Goal: Transaction & Acquisition: Obtain resource

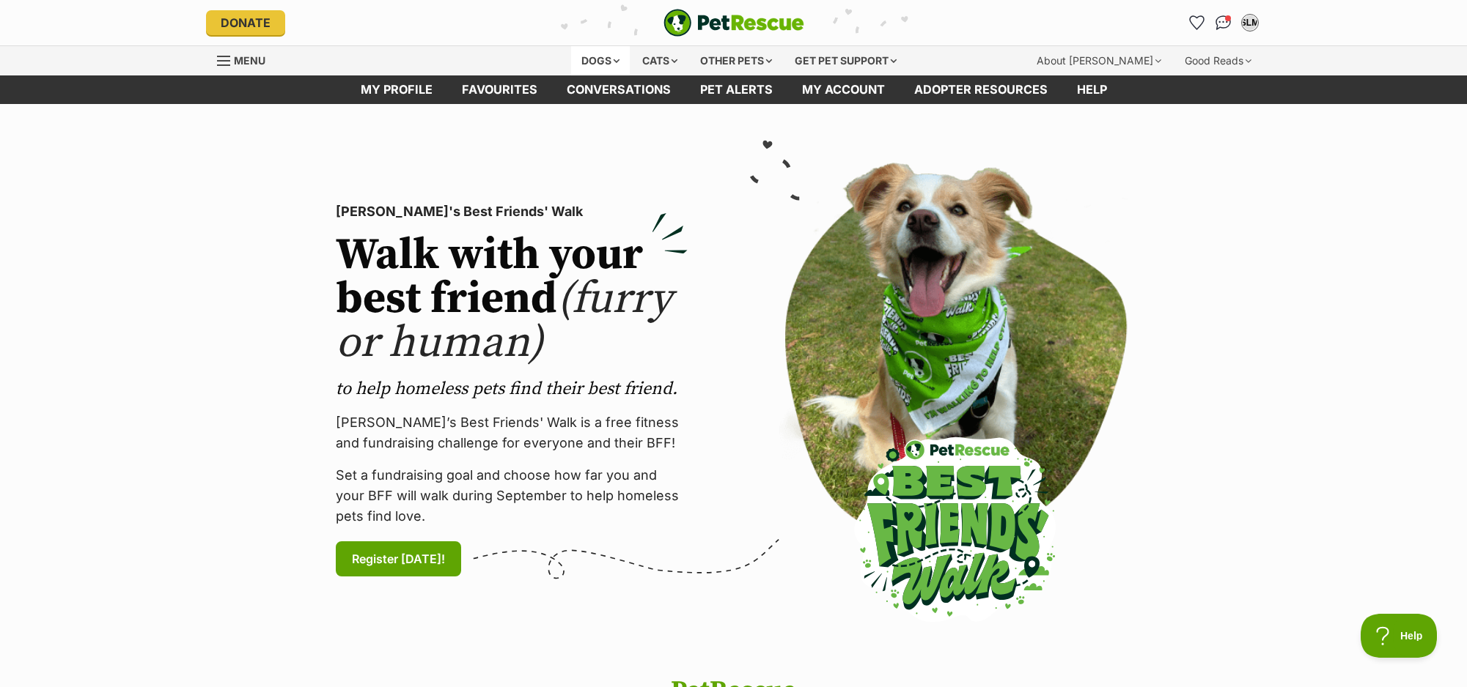
click at [606, 59] on div "Dogs" at bounding box center [600, 60] width 59 height 29
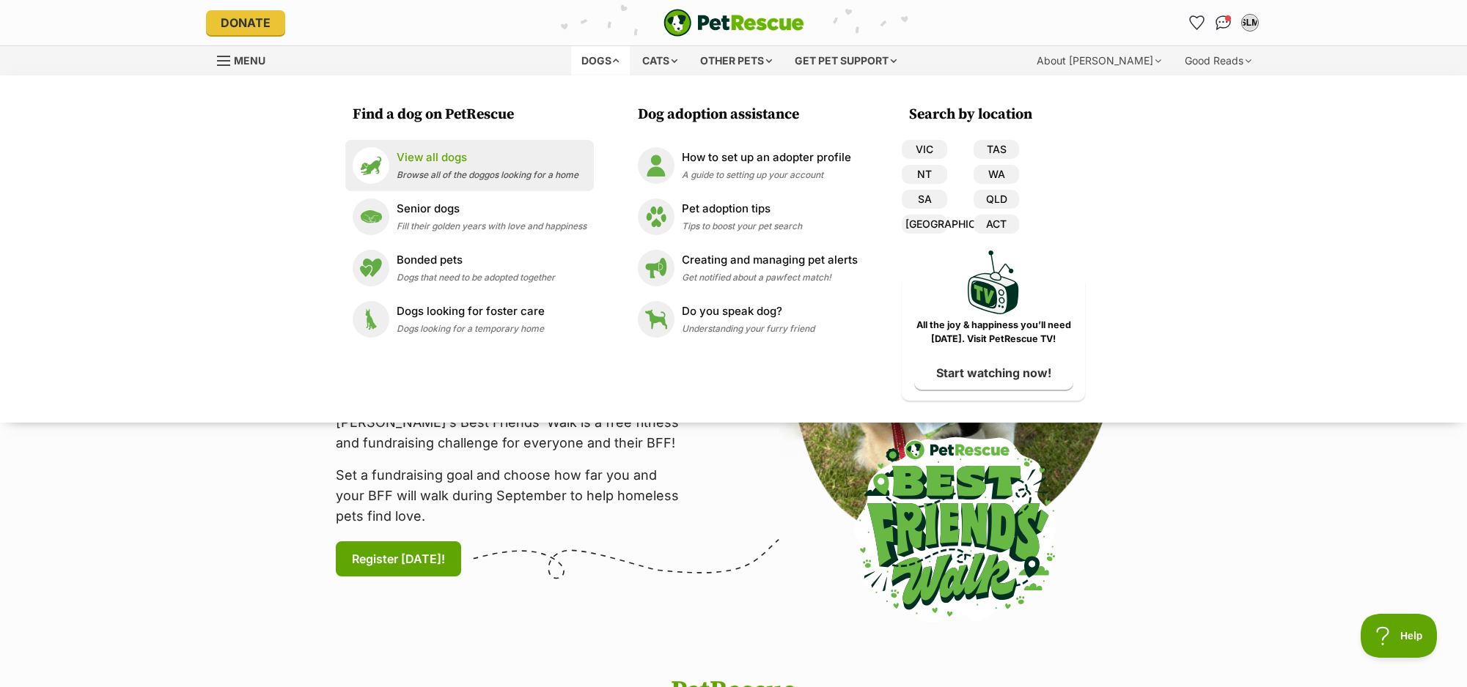
click at [442, 159] on p "View all dogs" at bounding box center [487, 158] width 182 height 17
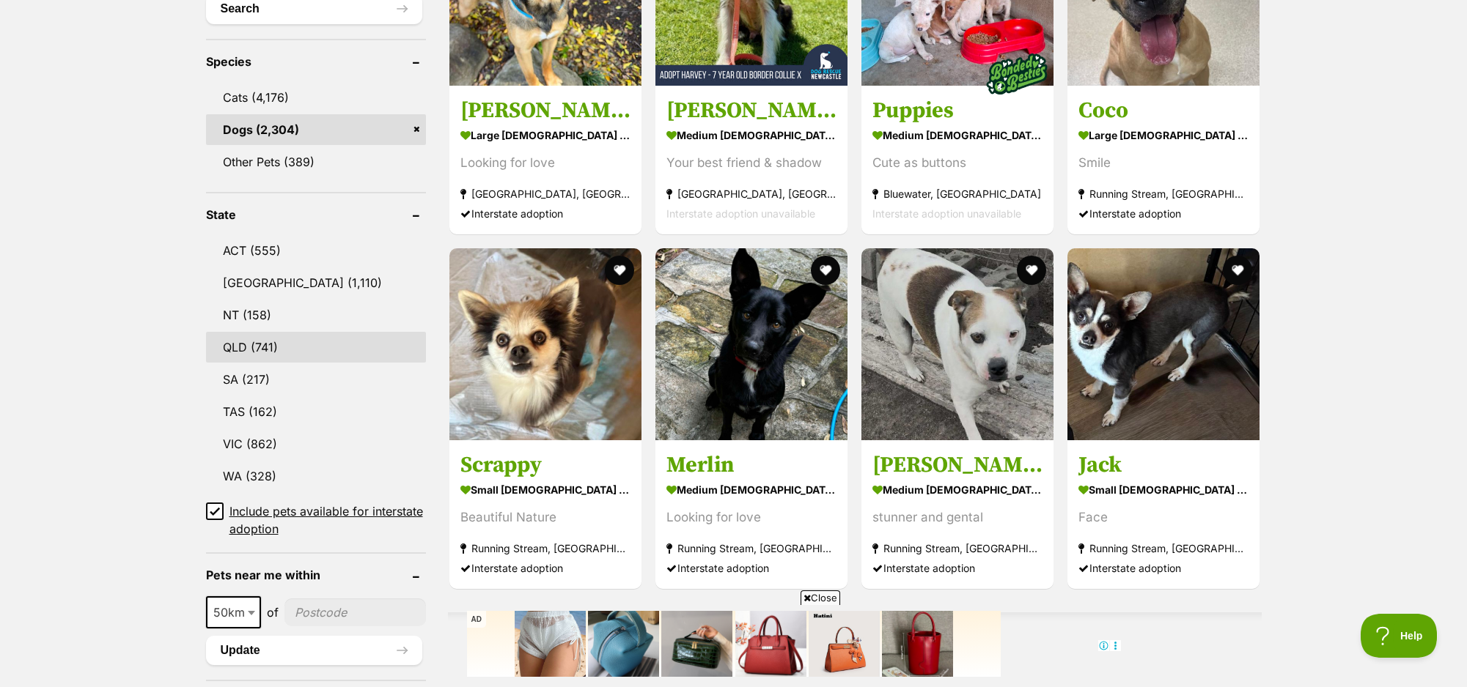
click at [244, 344] on link "QLD (741)" at bounding box center [316, 347] width 220 height 31
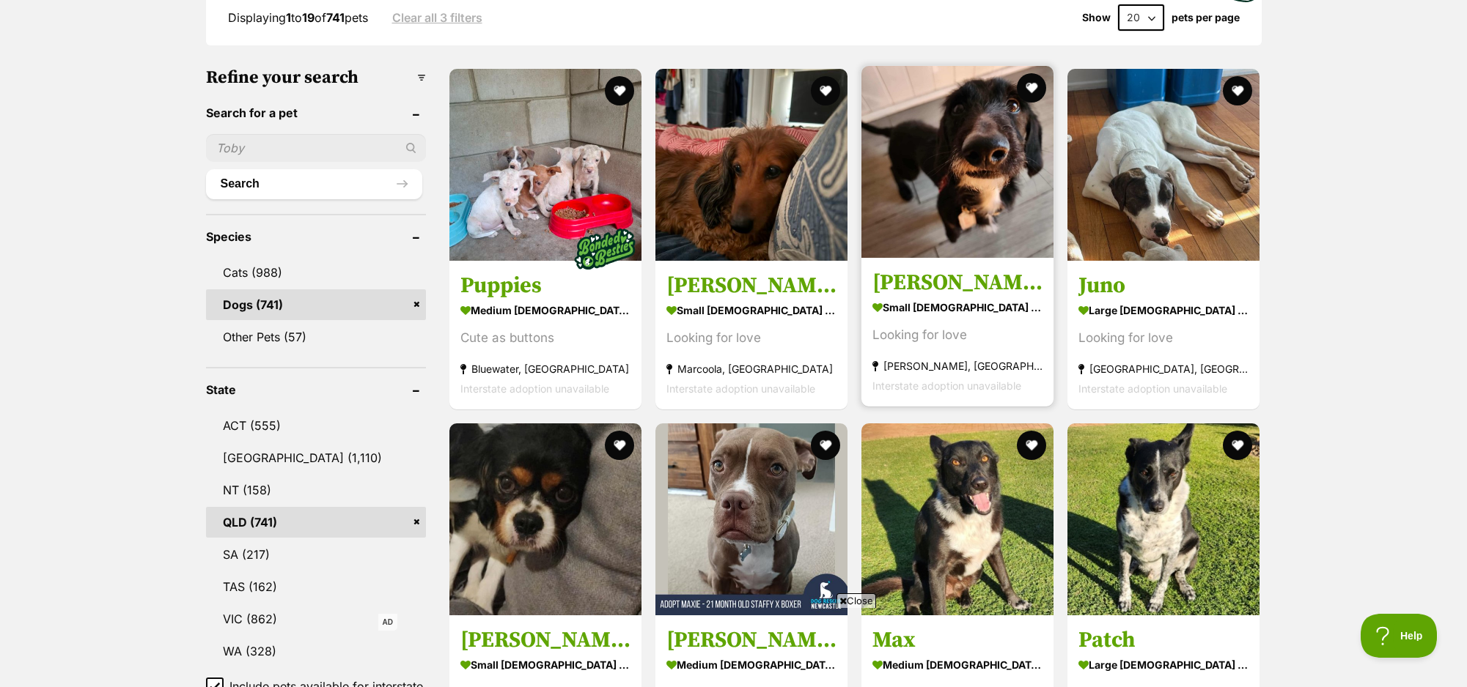
click at [952, 235] on img at bounding box center [957, 162] width 192 height 192
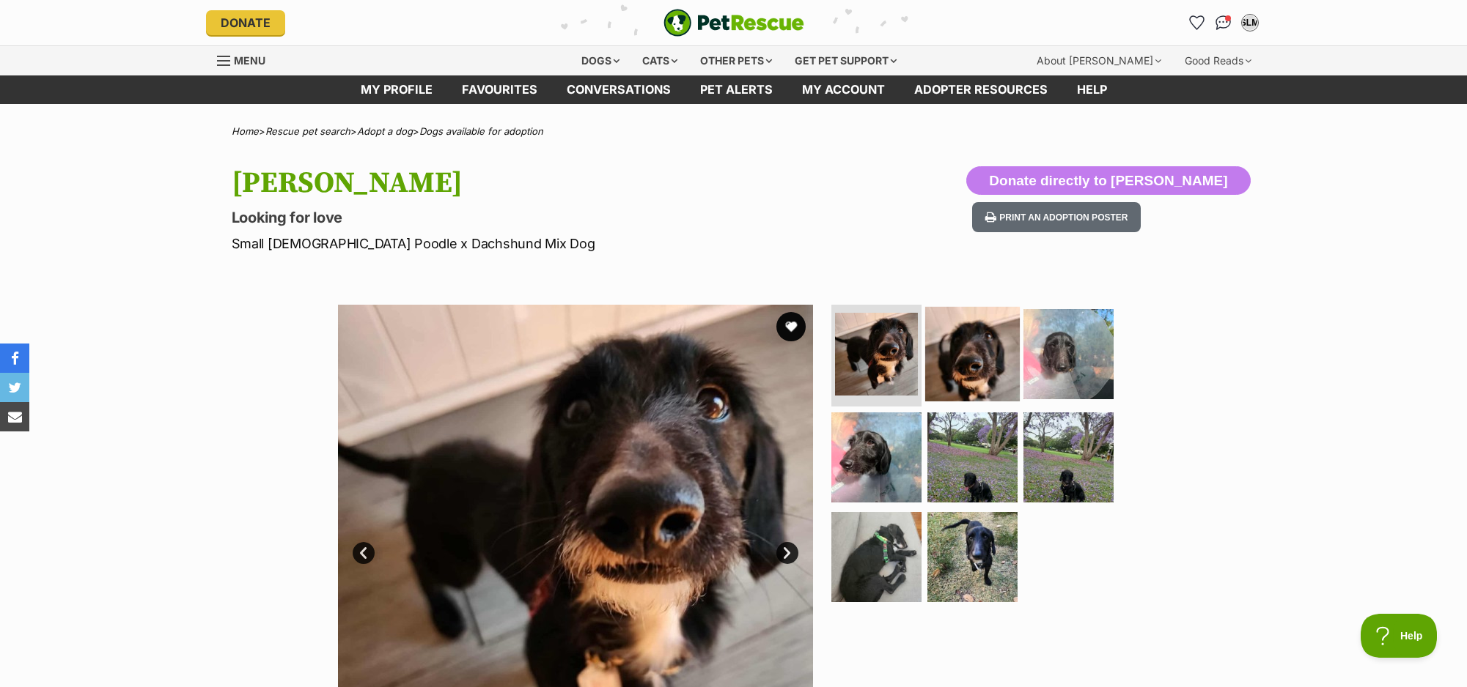
click at [981, 364] on img at bounding box center [972, 353] width 95 height 95
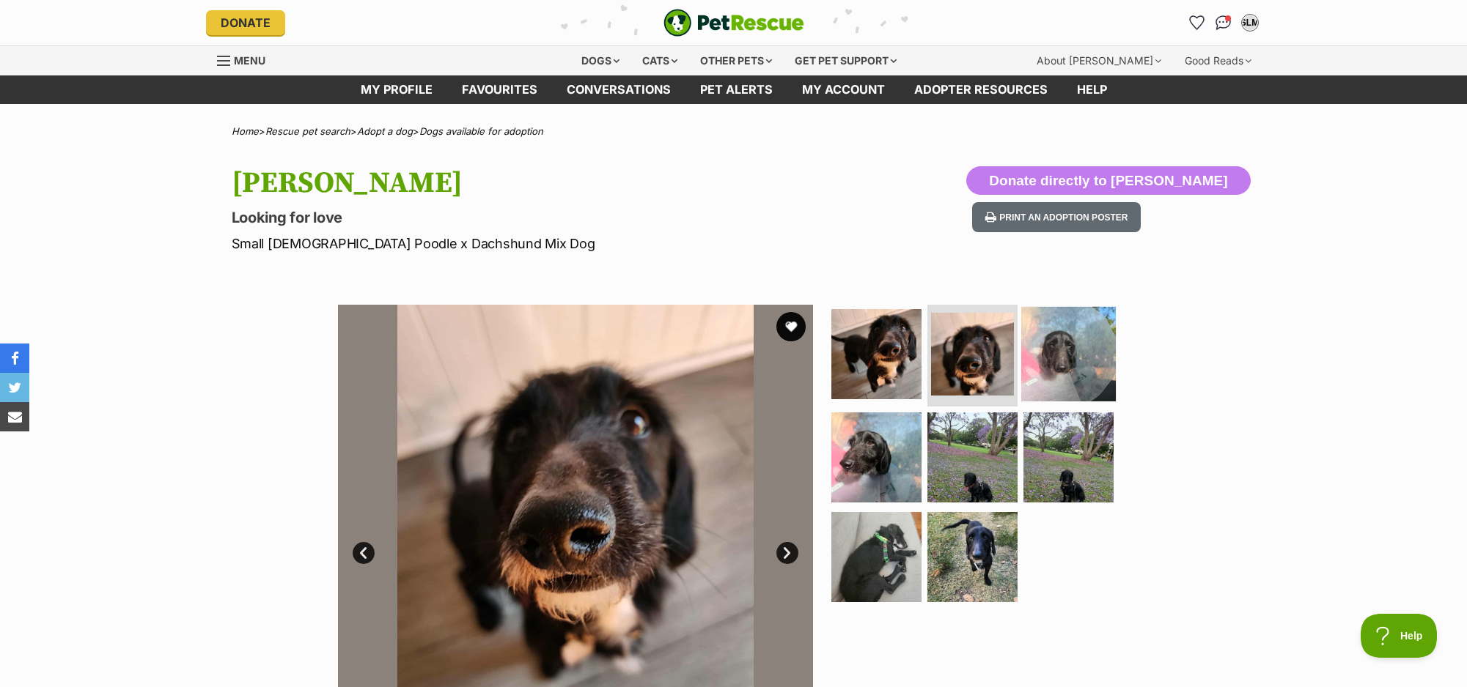
click at [1076, 363] on img at bounding box center [1068, 353] width 95 height 95
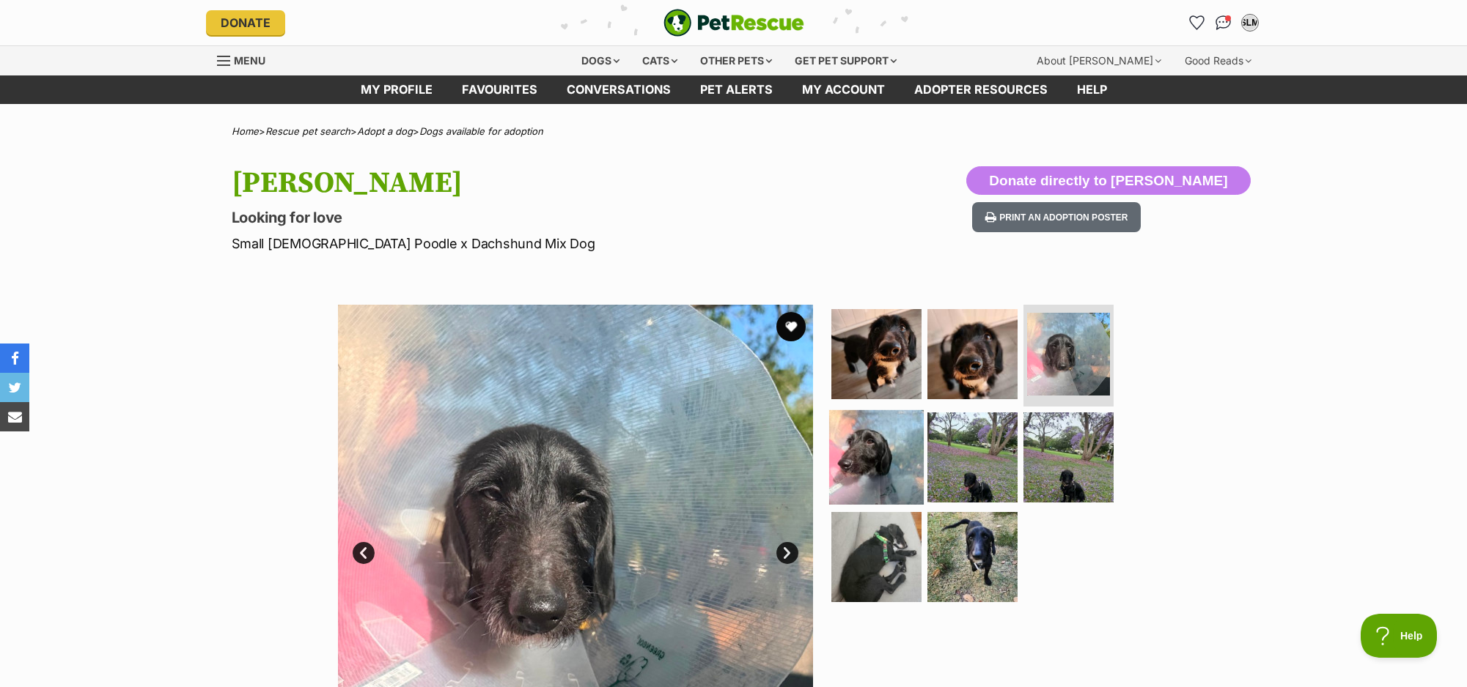
click at [879, 438] on img at bounding box center [876, 457] width 95 height 95
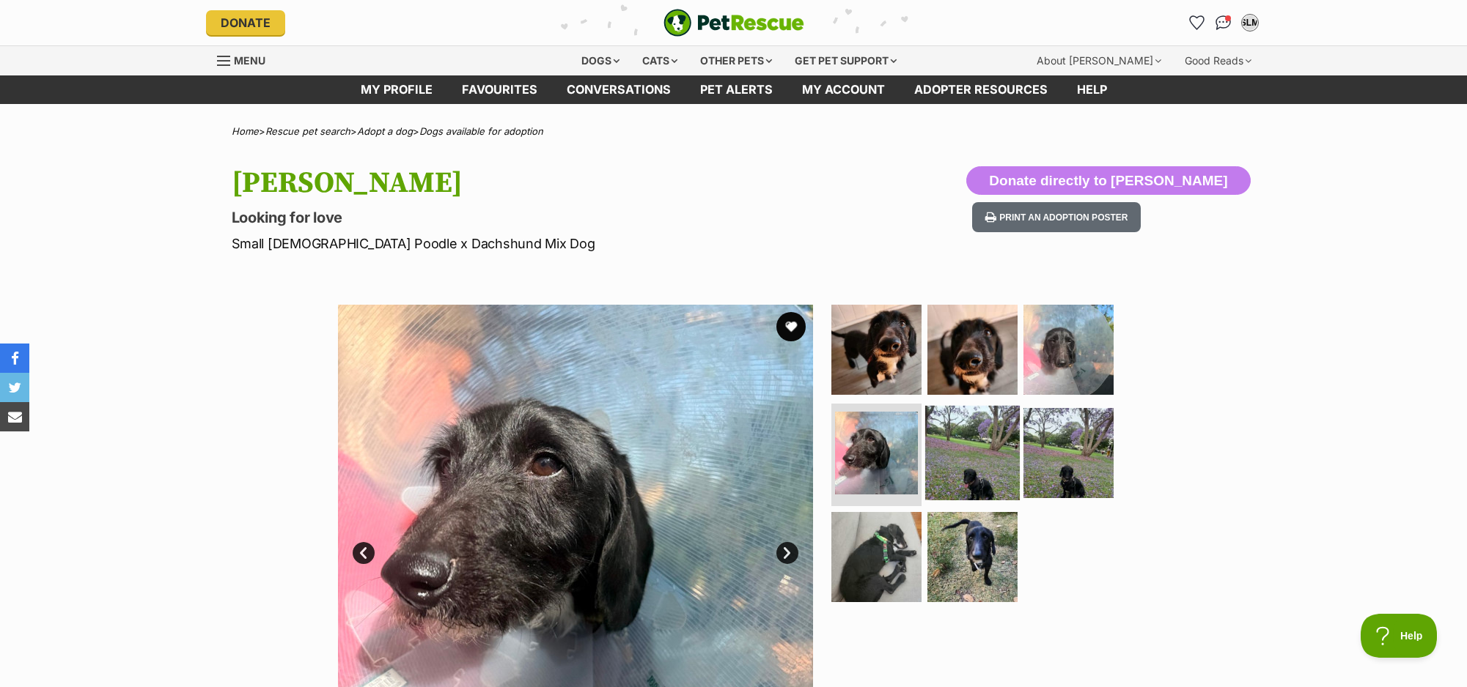
click at [952, 456] on img at bounding box center [972, 453] width 95 height 95
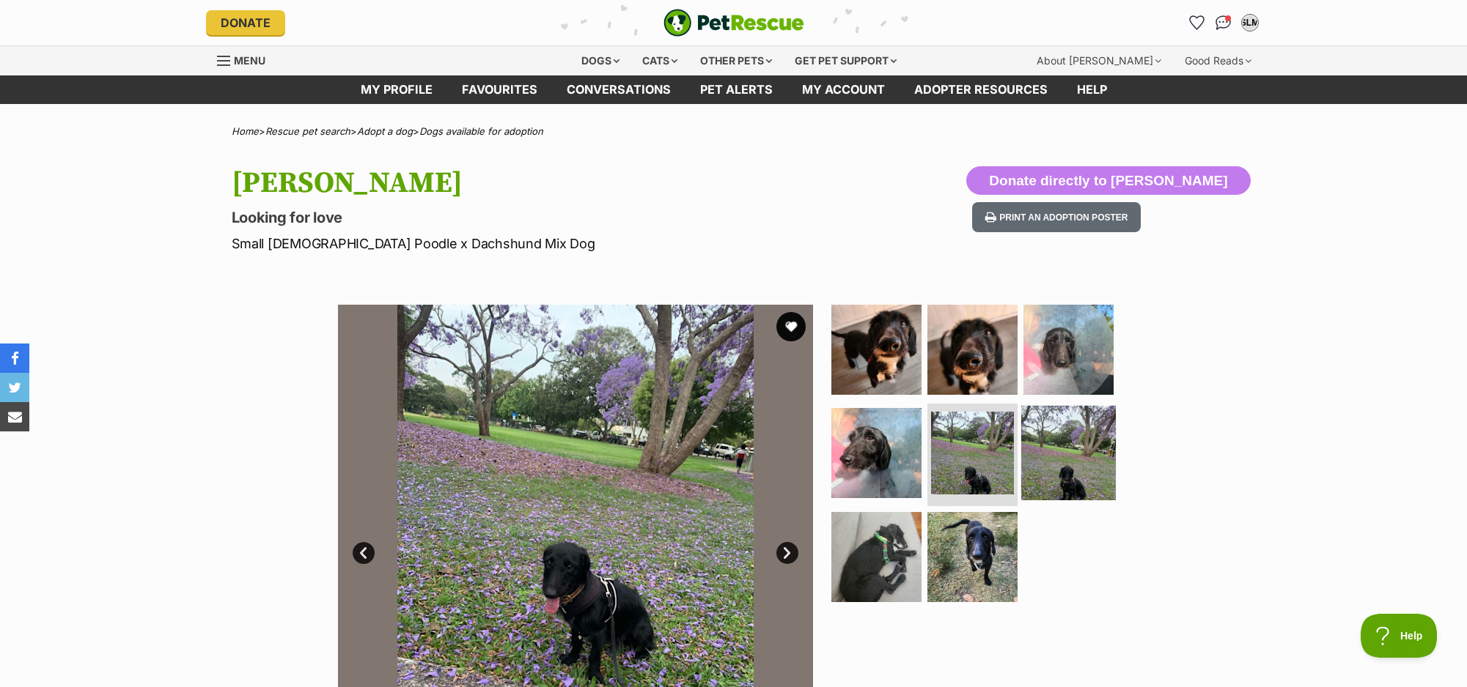
click at [1071, 467] on img at bounding box center [1068, 453] width 95 height 95
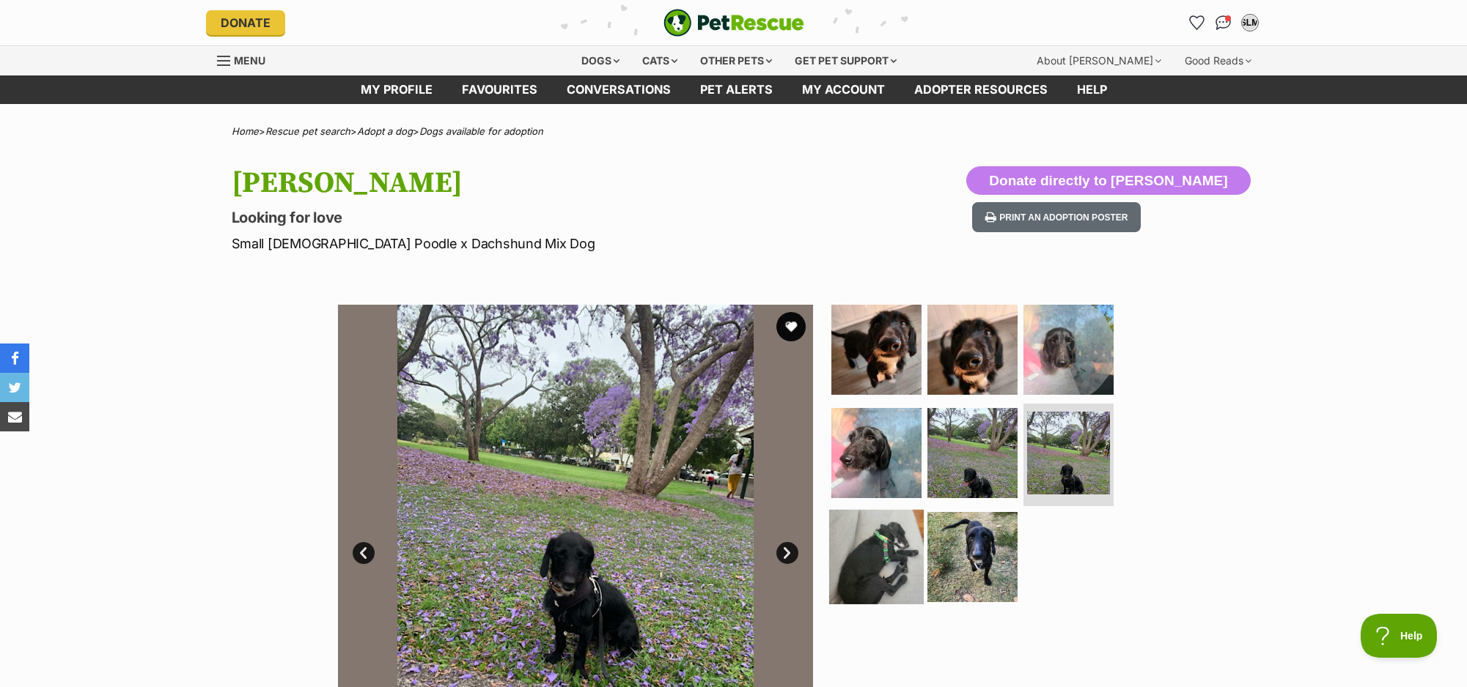
click at [888, 558] on img at bounding box center [876, 557] width 95 height 95
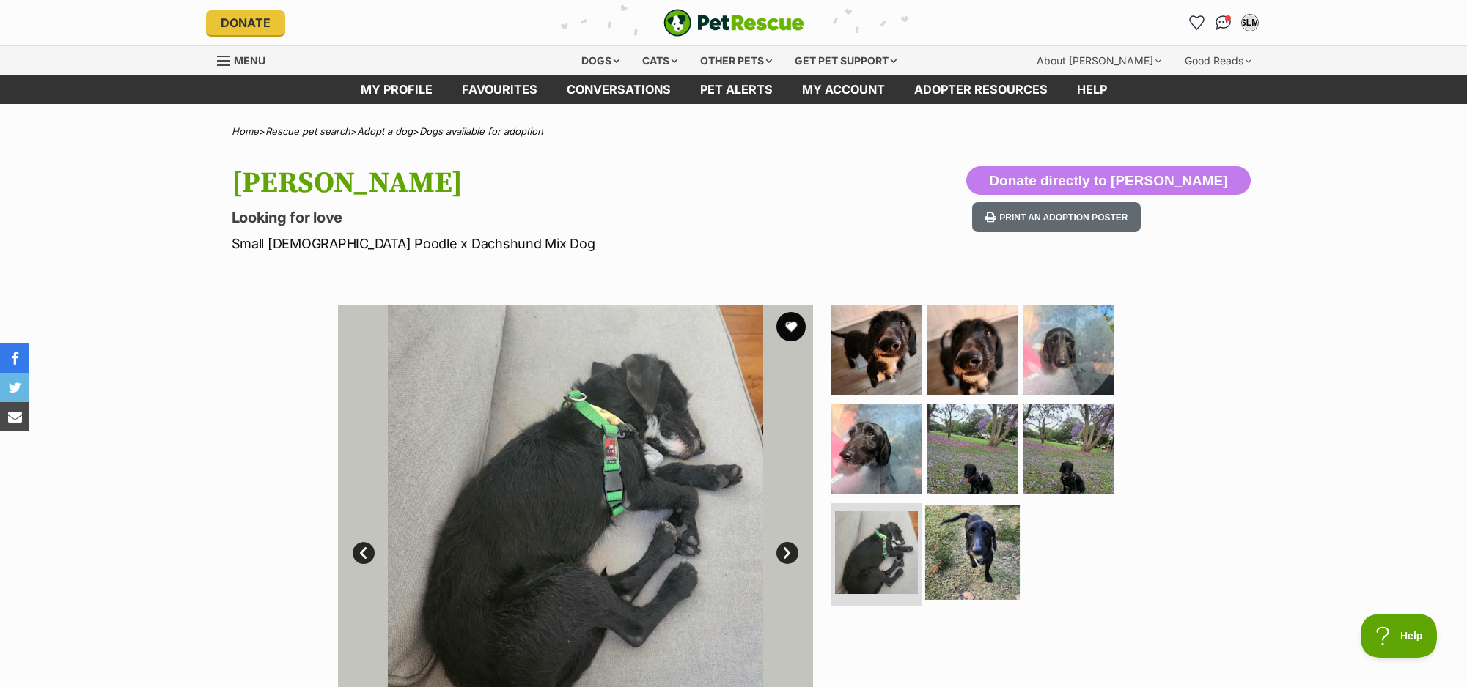
click at [974, 559] on img at bounding box center [972, 553] width 95 height 95
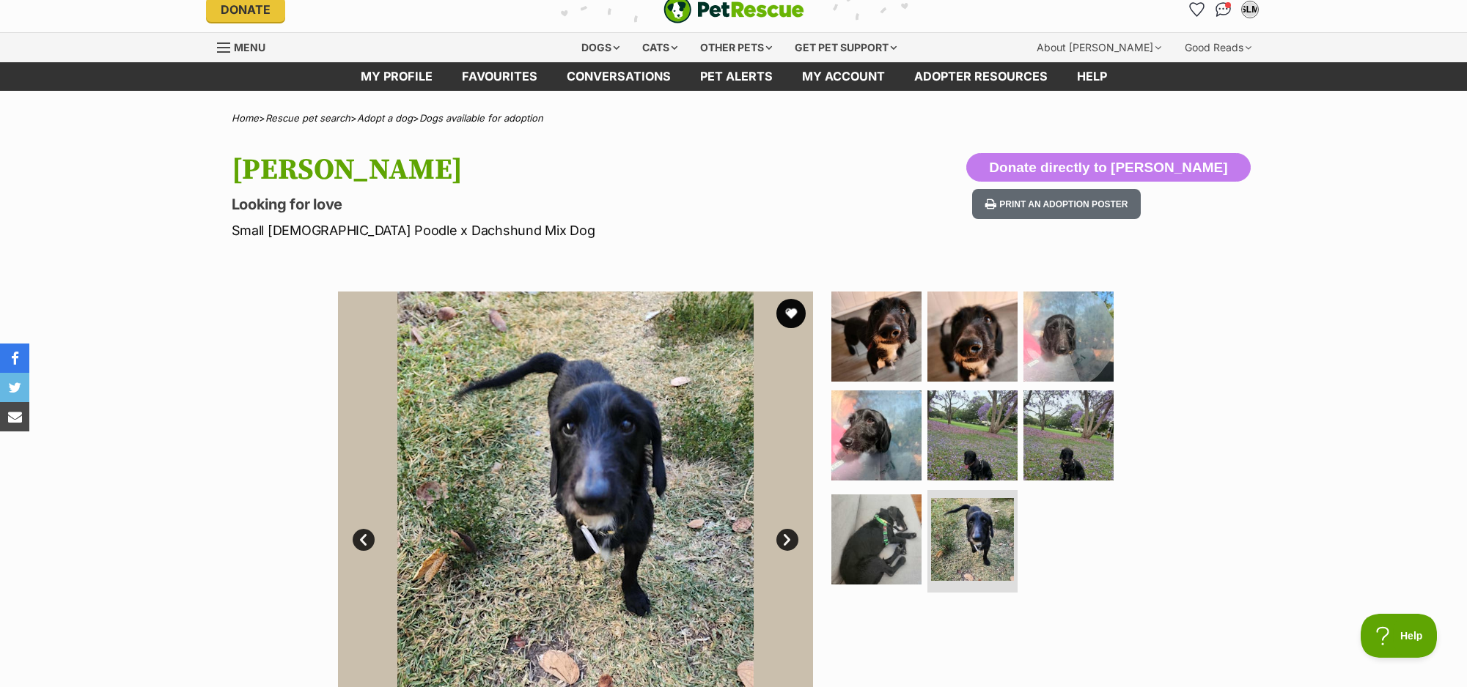
scroll to position [4, 0]
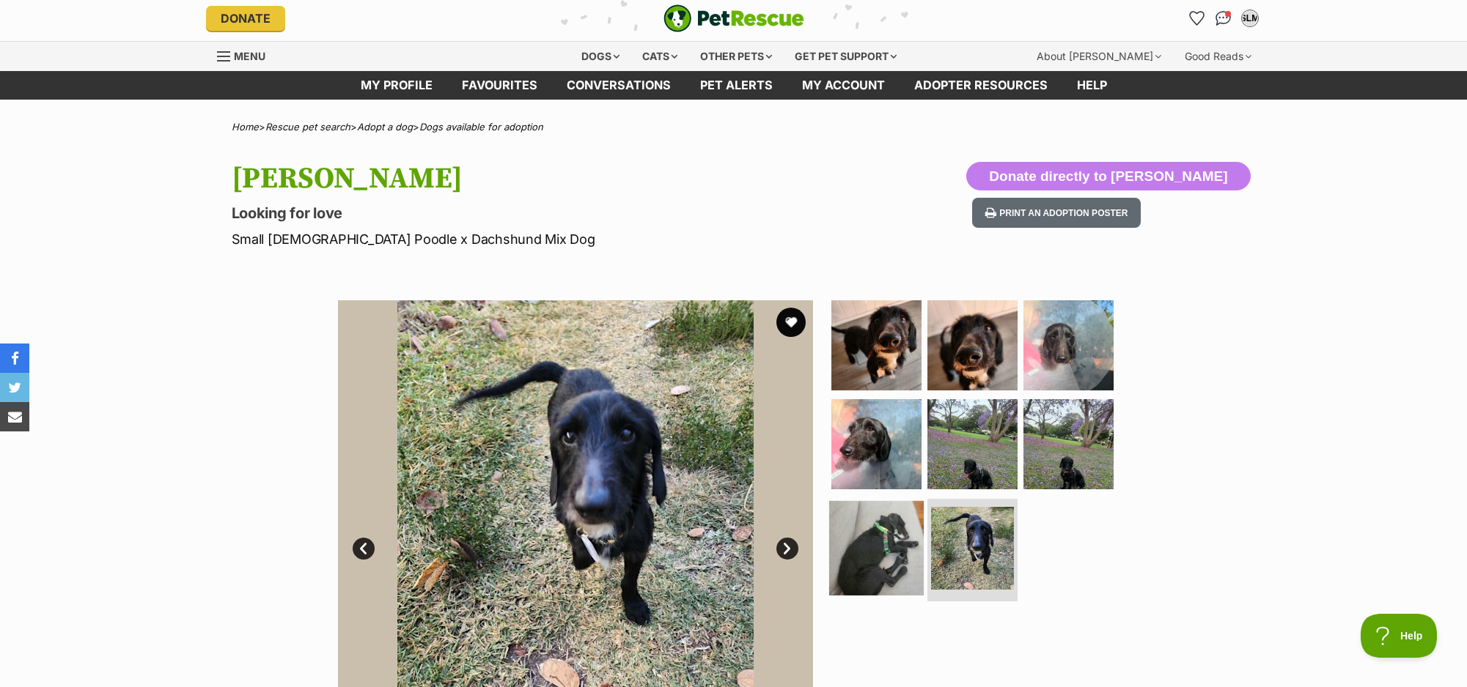
click at [849, 569] on img at bounding box center [876, 548] width 95 height 95
